Goal: Find specific page/section: Locate a particular part of the current website

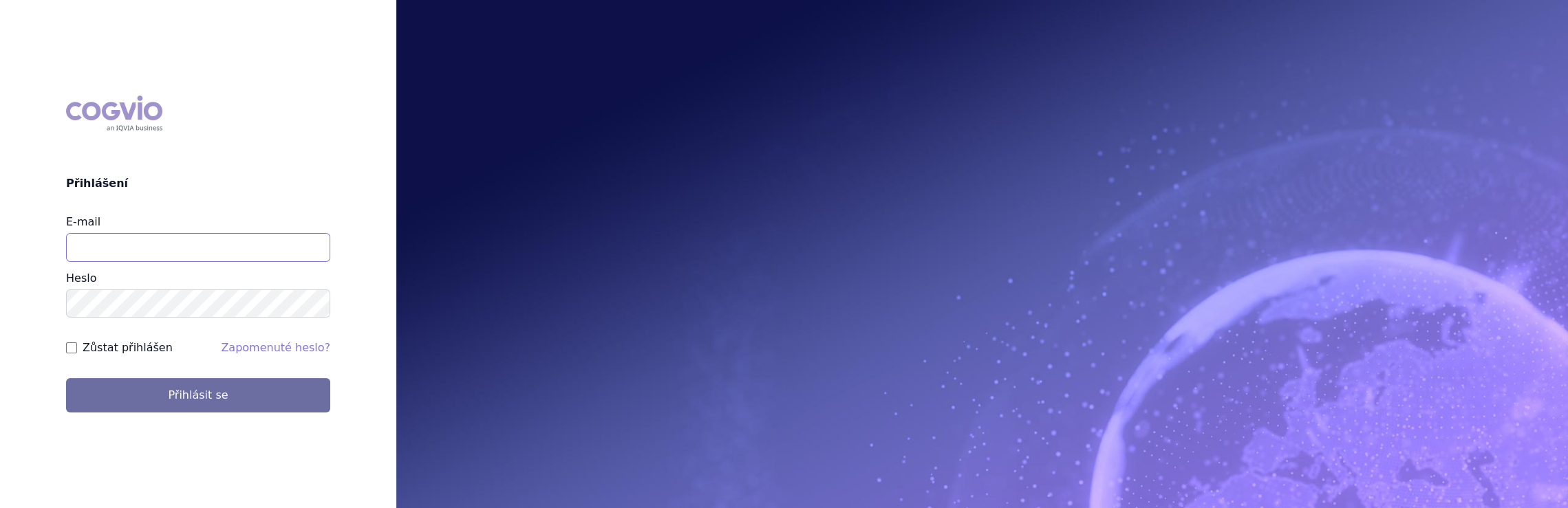
click at [126, 242] on input "E-mail" at bounding box center [197, 248] width 264 height 29
type input "jaroslava.purkertova@abbvie.com"
click at [66, 378] on button "Přihlásit se" at bounding box center [197, 395] width 264 height 34
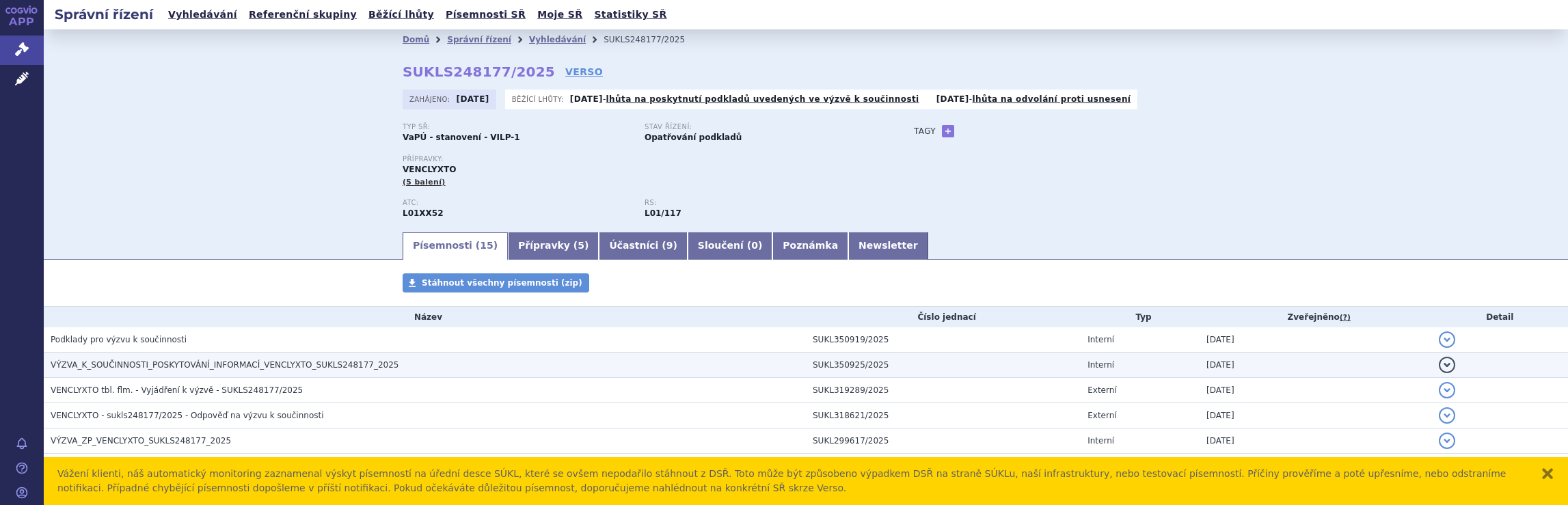
click at [138, 367] on span "VÝZVA_K_SOUČINNOSTI_POSKYTOVÁNÍ_INFORMACÍ_VENCLYXTO_SUKLS248177_2025" at bounding box center [225, 365] width 348 height 10
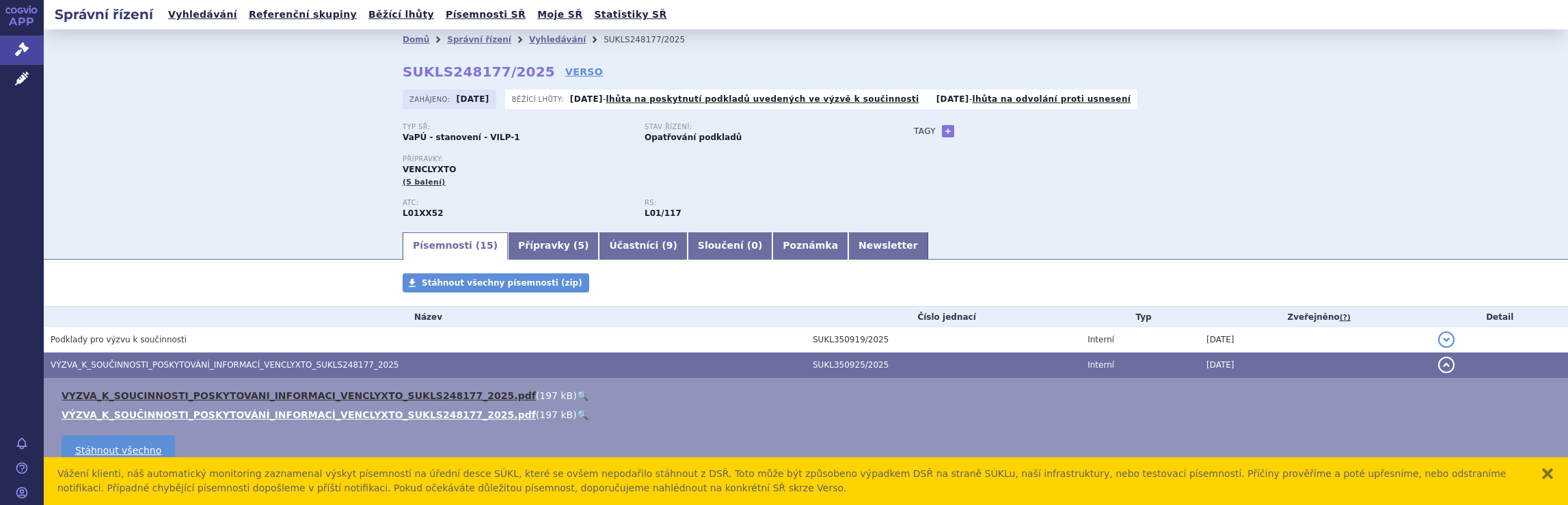
click at [339, 393] on link "VYZVA_K_SOUCINNOSTI_POSKYTOVANI_INFORMACI_VENCLYXTO_SUKLS248177_2025.pdf" at bounding box center [299, 395] width 475 height 11
